Goal: Task Accomplishment & Management: Manage account settings

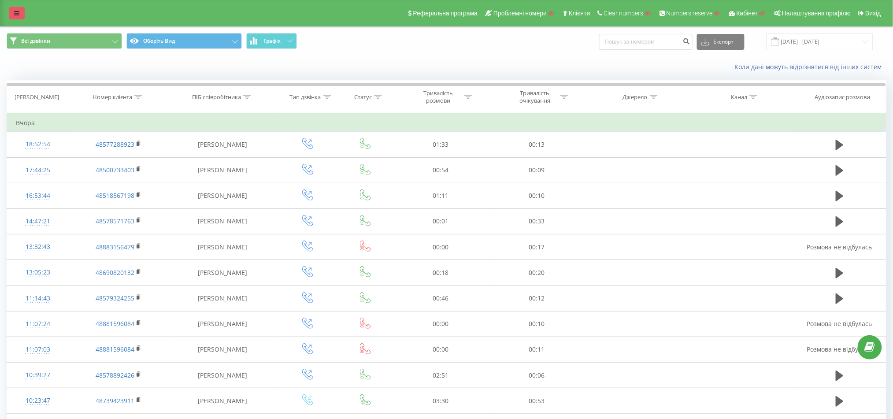
click at [22, 11] on link at bounding box center [17, 13] width 16 height 12
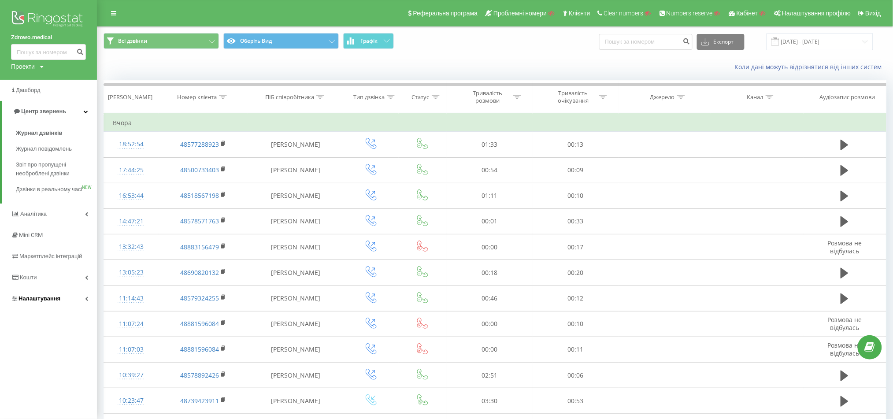
click at [38, 309] on link "Налаштування" at bounding box center [48, 298] width 97 height 21
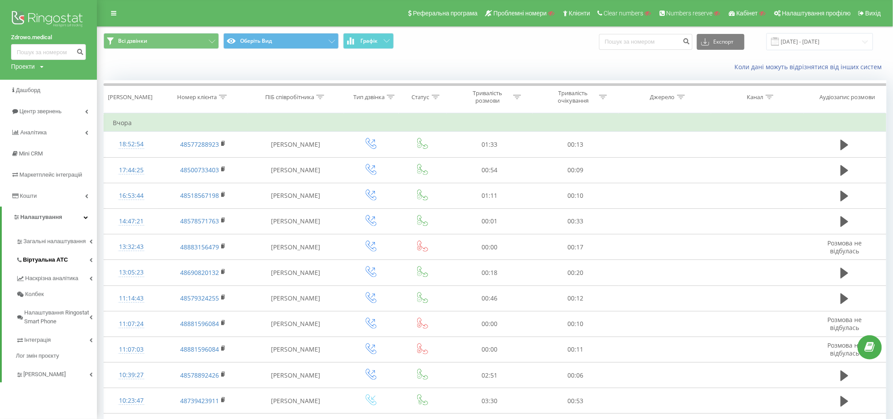
click at [51, 256] on span "Віртуальна АТС" at bounding box center [45, 259] width 45 height 9
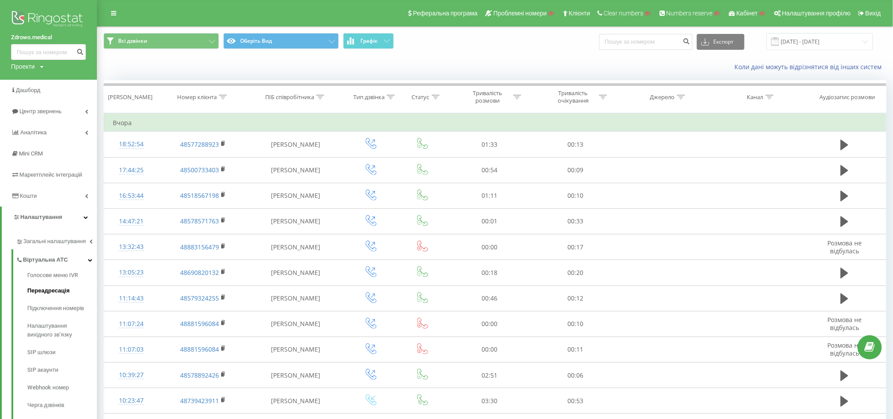
click at [47, 291] on span "Переадресація" at bounding box center [48, 290] width 42 height 9
click at [46, 309] on span "Підключення номерів" at bounding box center [58, 308] width 62 height 9
